Goal: Transaction & Acquisition: Purchase product/service

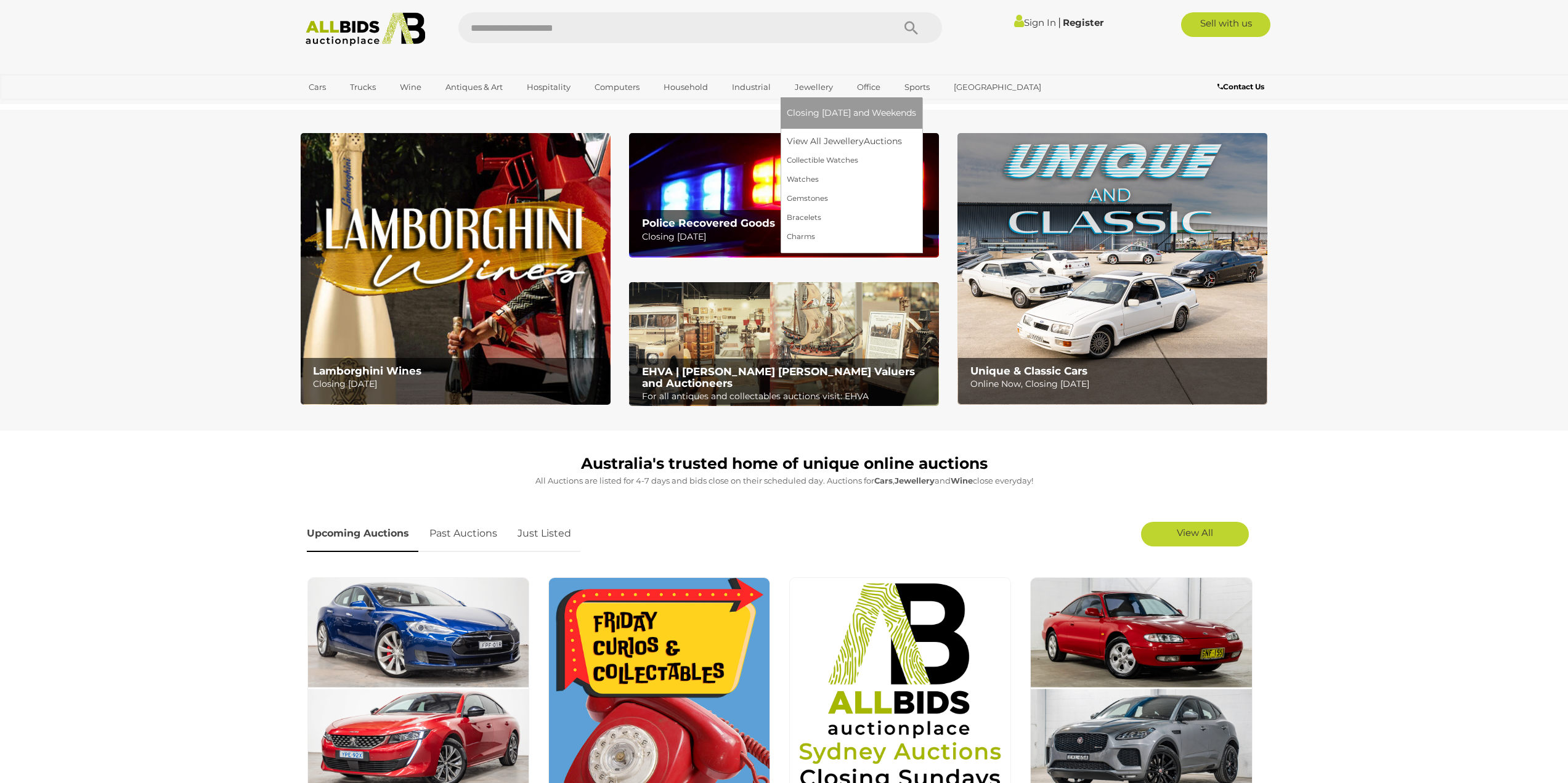
click at [783, 164] on div "Closing on Tuesday and Weekends View All Jewellery Auctions Collectible Watches" at bounding box center [851, 175] width 142 height 155
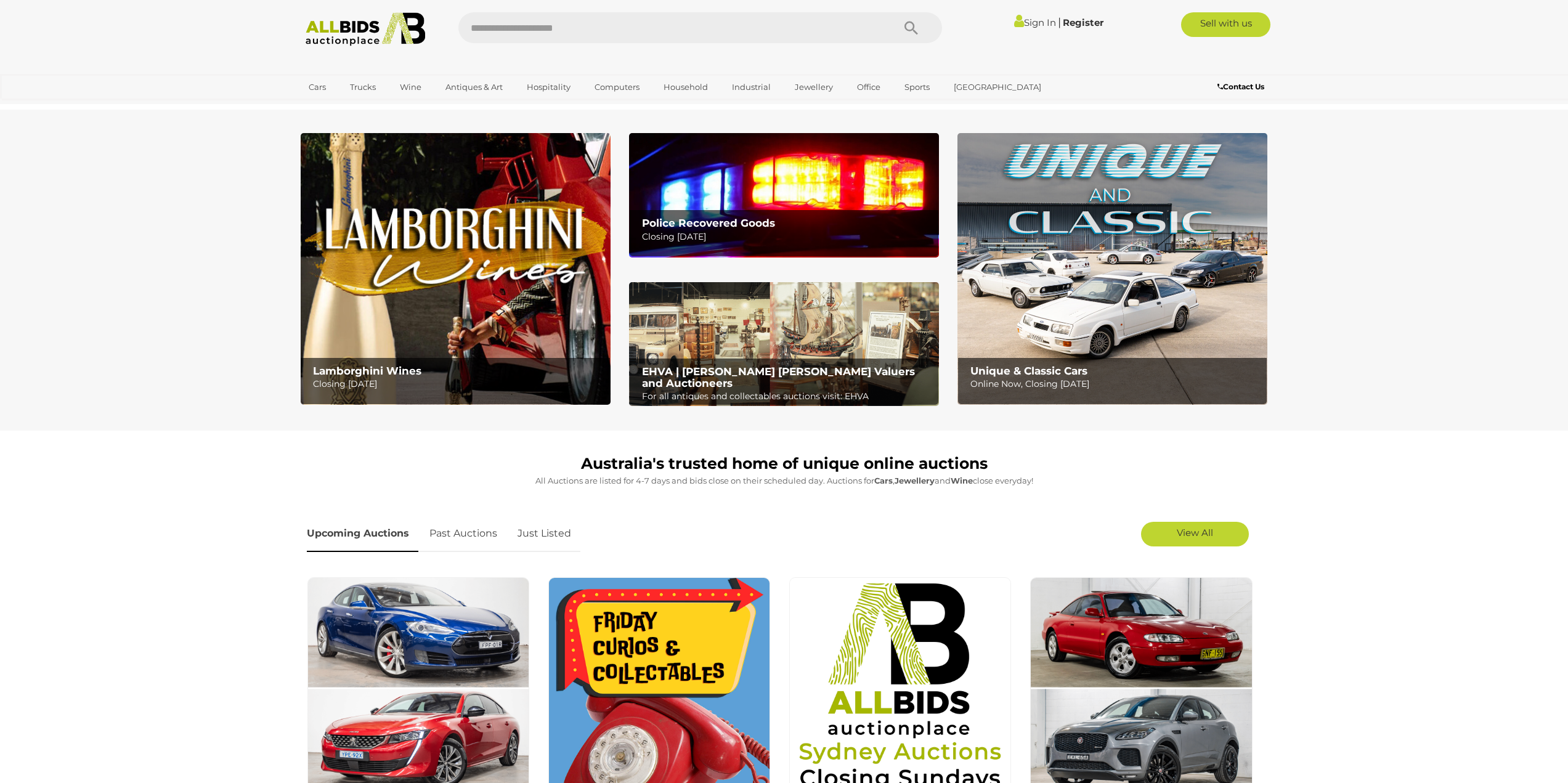
click at [688, 190] on img at bounding box center [784, 194] width 310 height 124
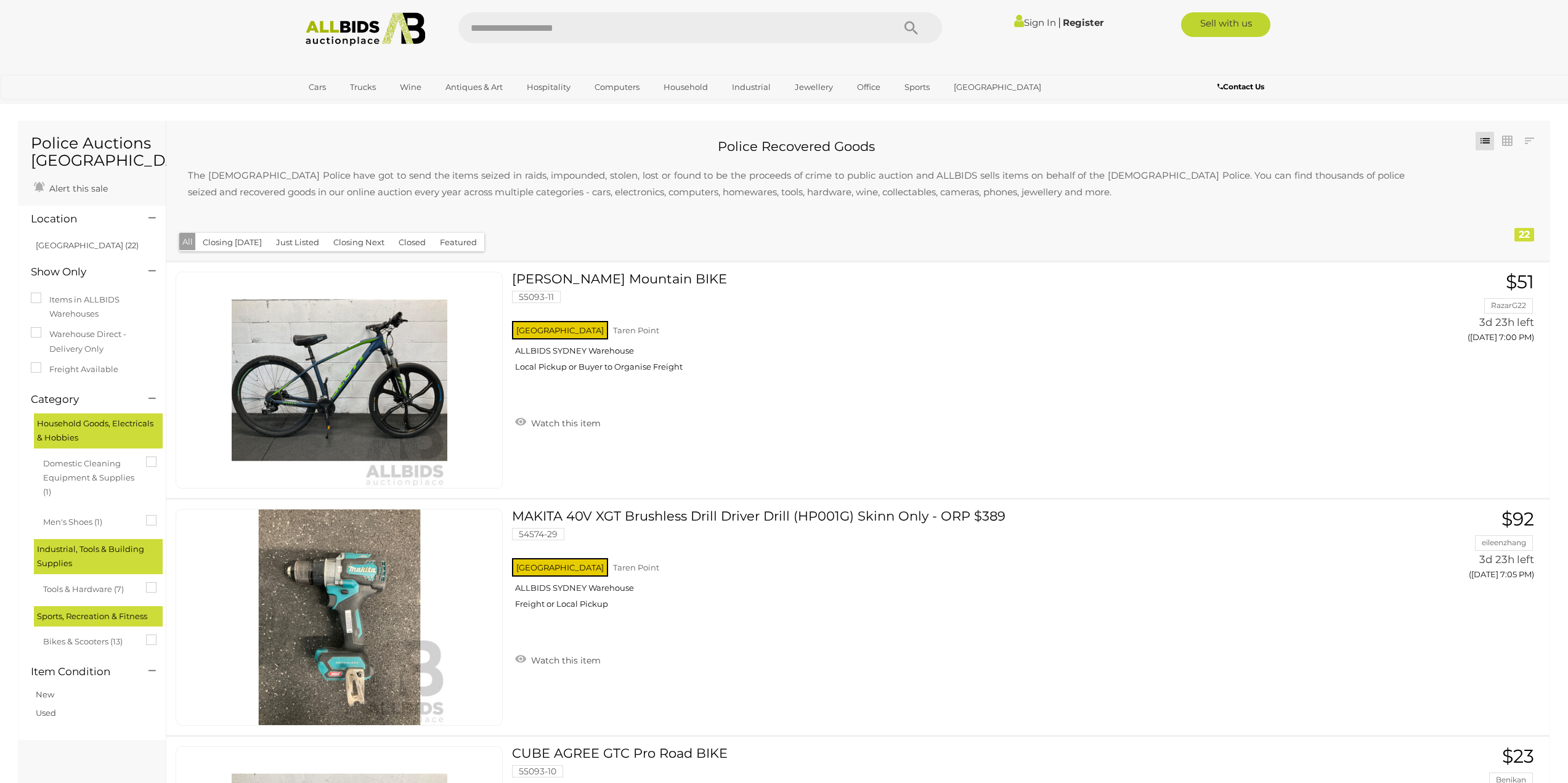
click at [337, 34] on img at bounding box center [365, 29] width 134 height 34
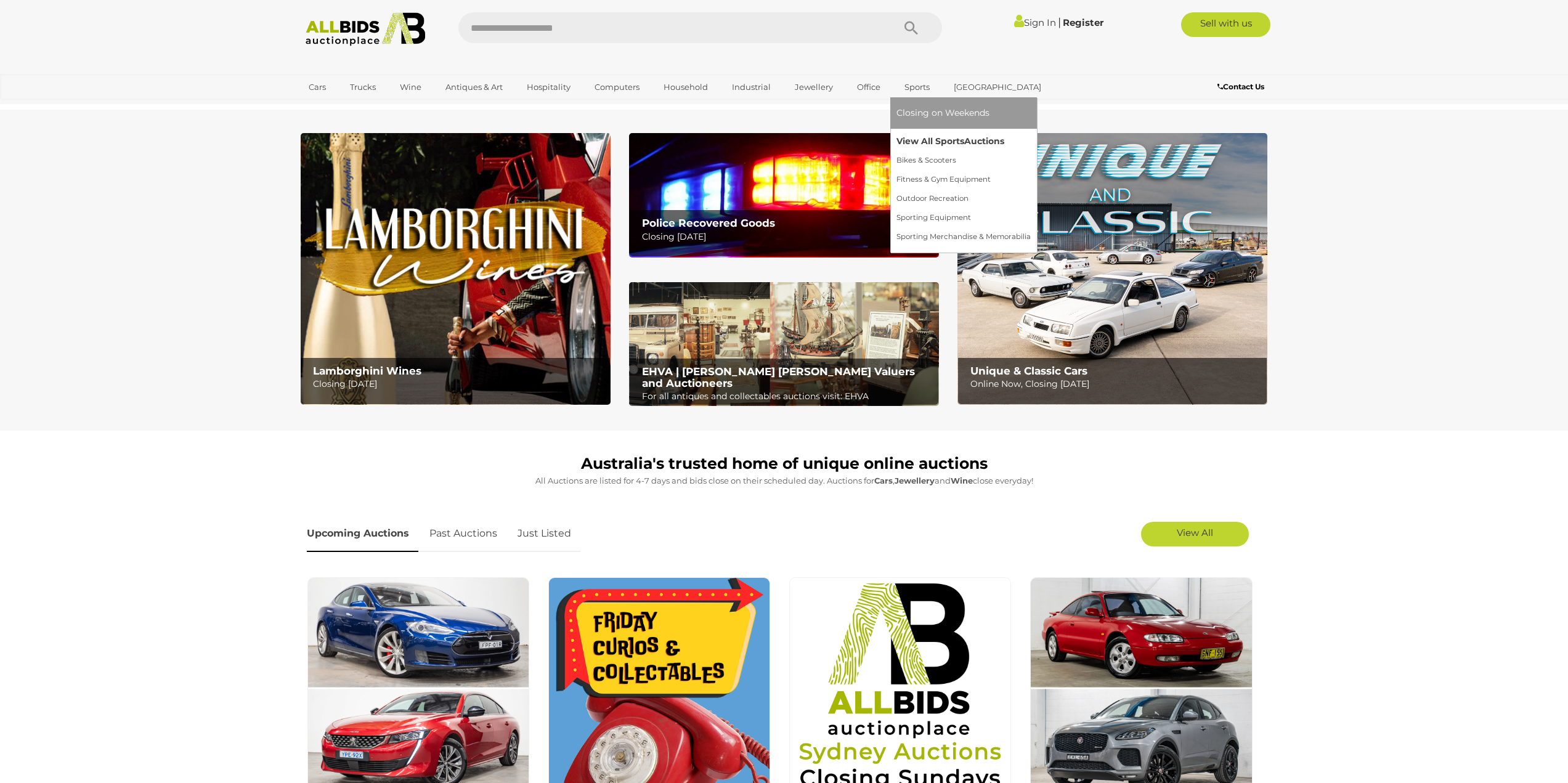
click at [915, 146] on link "View All Sports Auctions" at bounding box center [964, 142] width 134 height 19
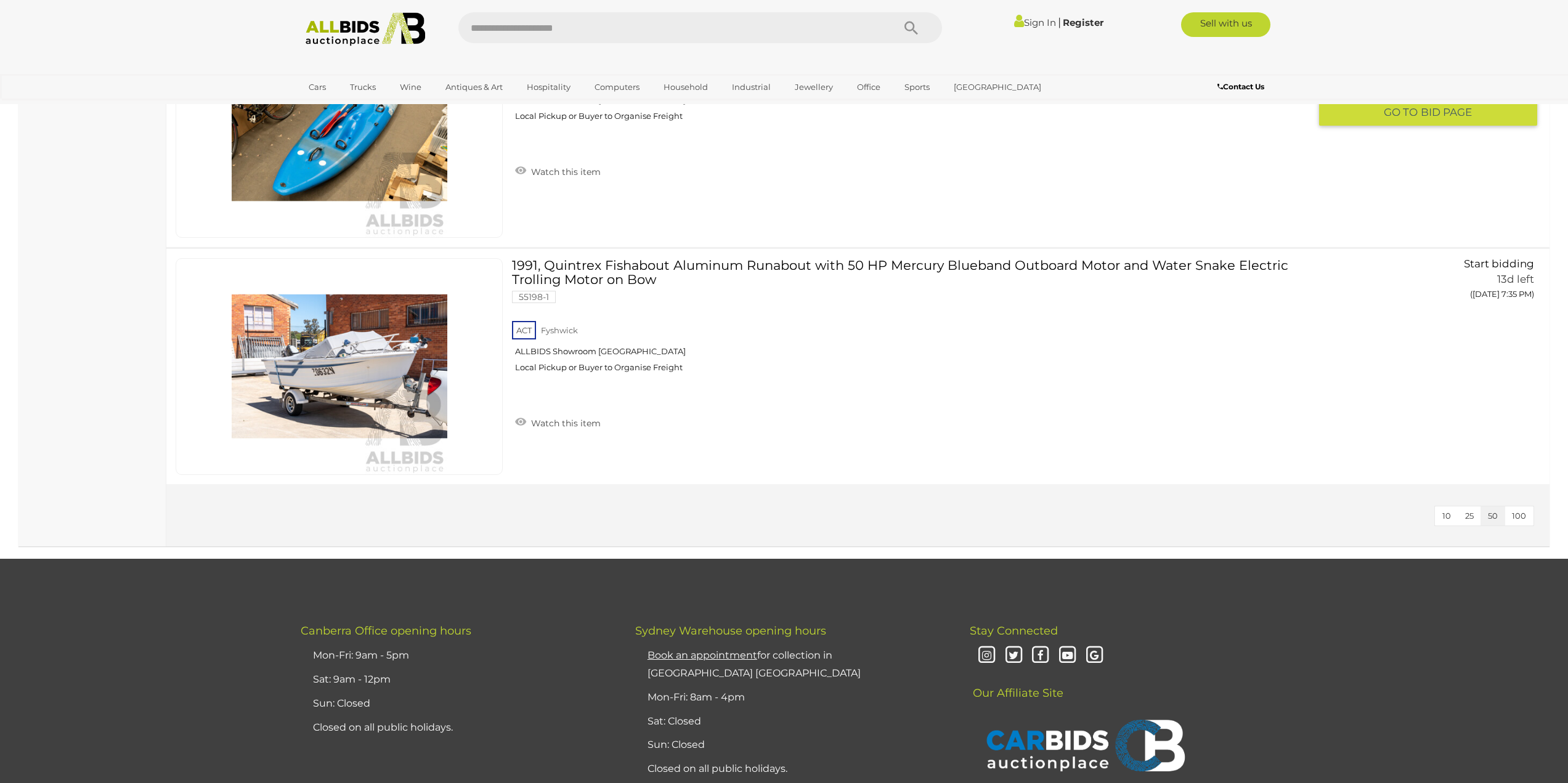
scroll to position [7401, 0]
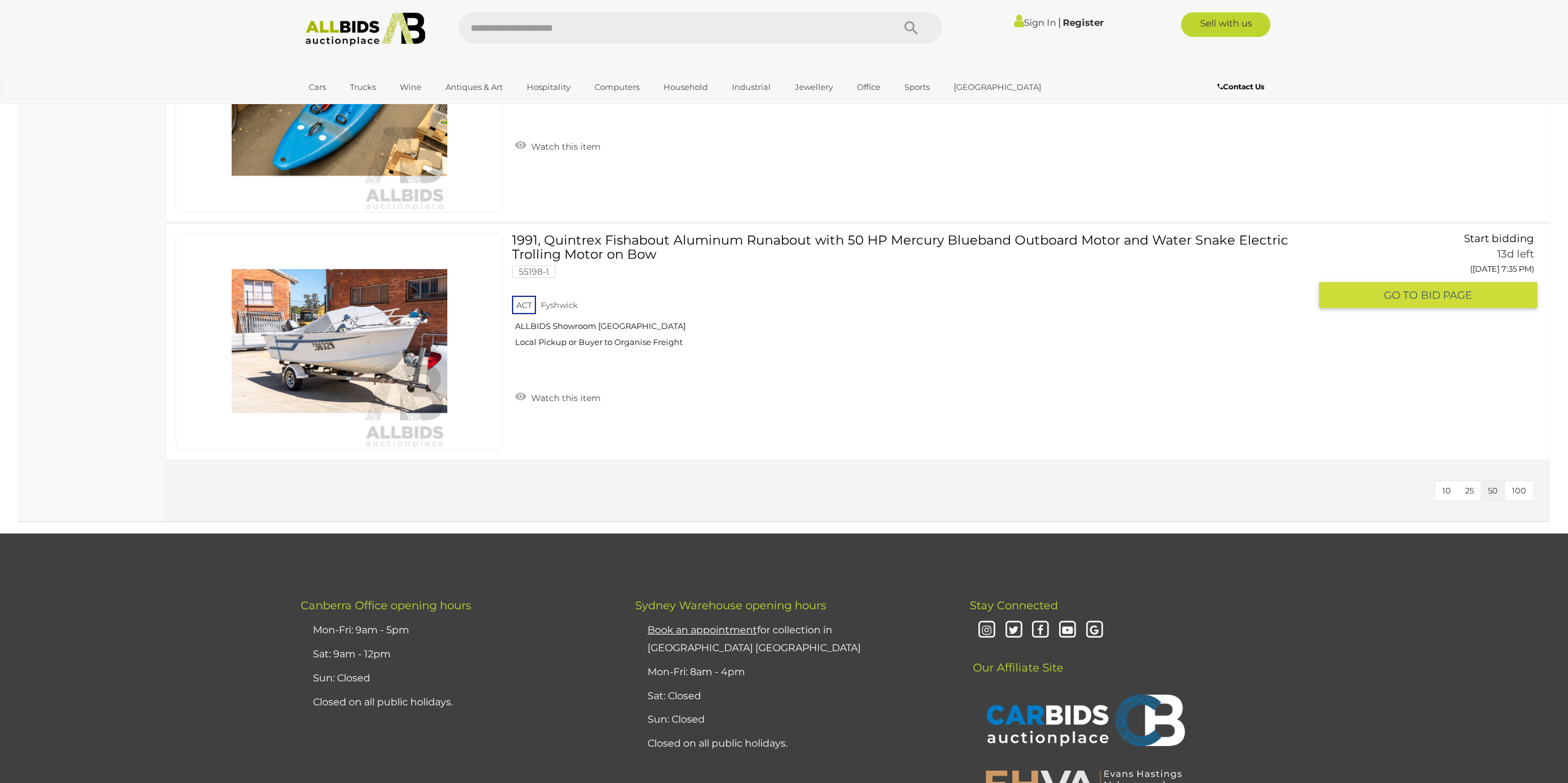
click at [640, 250] on link "1991, Quintrex Fishabout Aluminum Runabout with 50 HP Mercury Blueband Outboard…" at bounding box center [916, 294] width 788 height 124
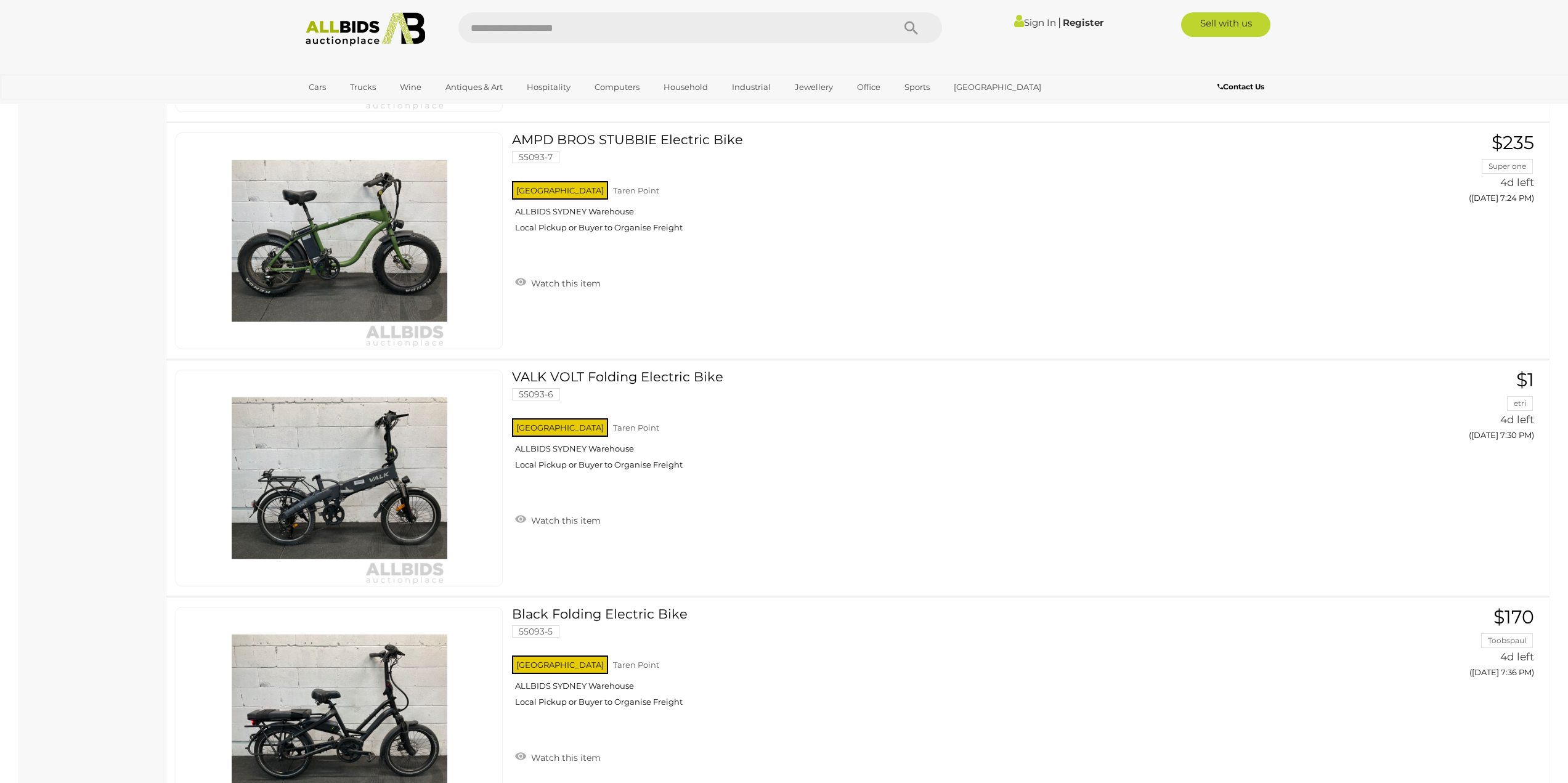
scroll to position [2618, 0]
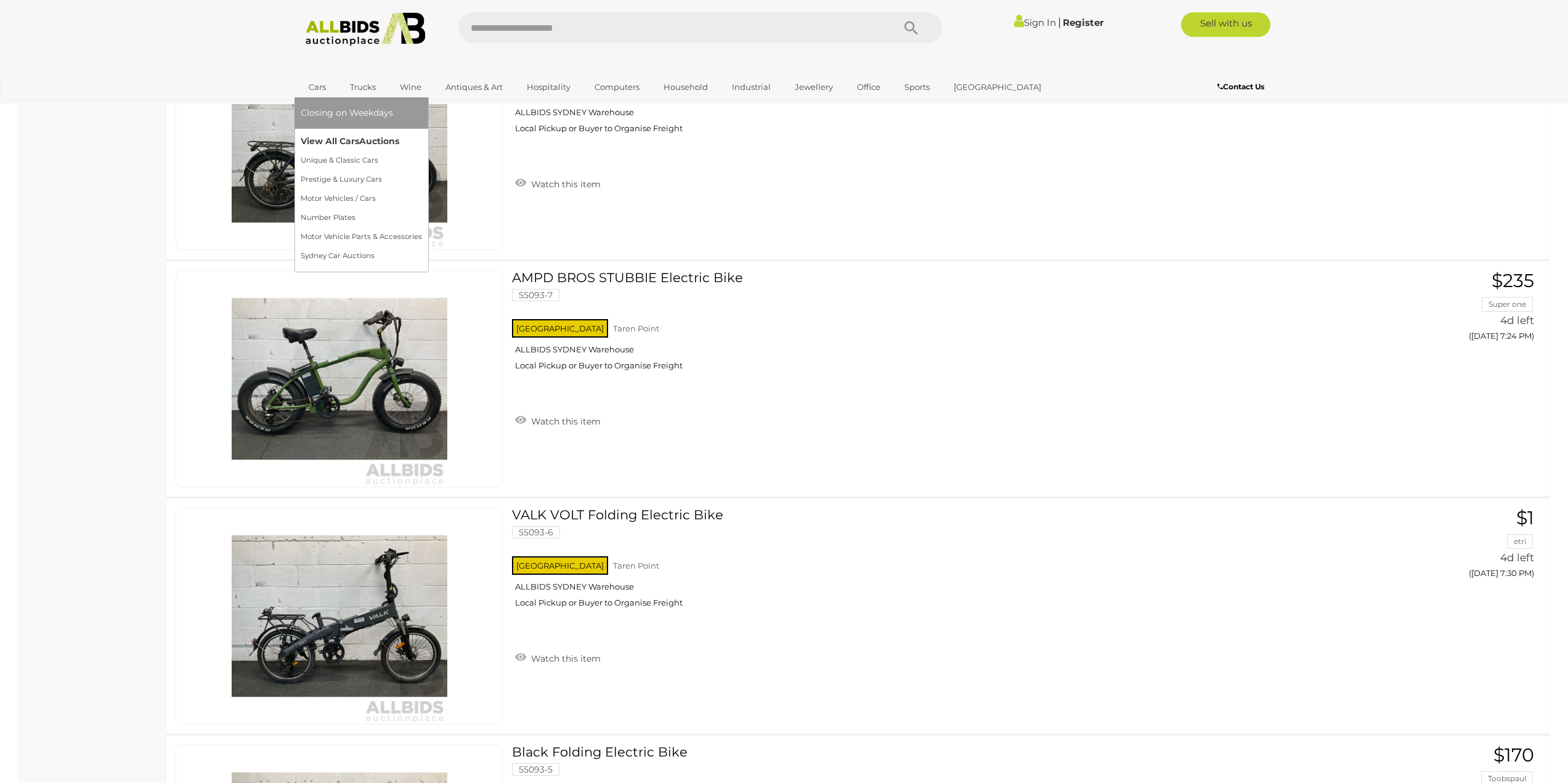
click at [324, 145] on link "View All Cars Auctions" at bounding box center [361, 142] width 122 height 19
